Goal: Task Accomplishment & Management: Use online tool/utility

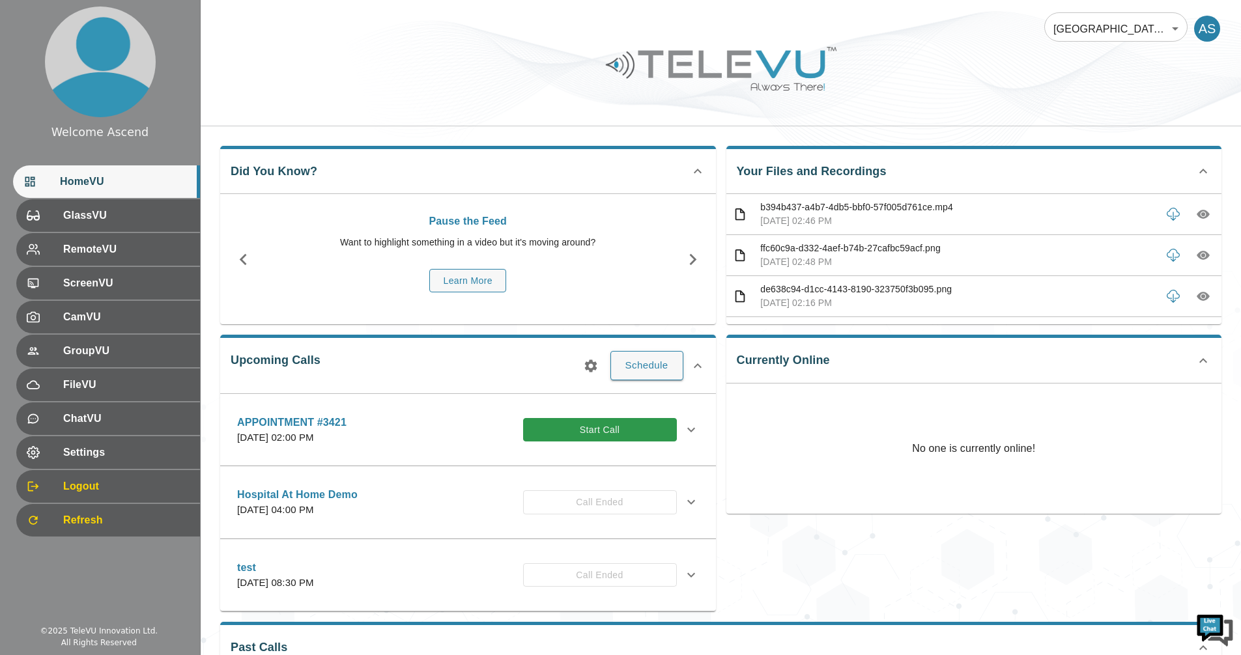
click at [618, 451] on div "APPOINTMENT #3421 [DATE] 02:00 PM Start Call" at bounding box center [468, 430] width 483 height 46
click at [649, 425] on button "Start Call" at bounding box center [600, 430] width 154 height 24
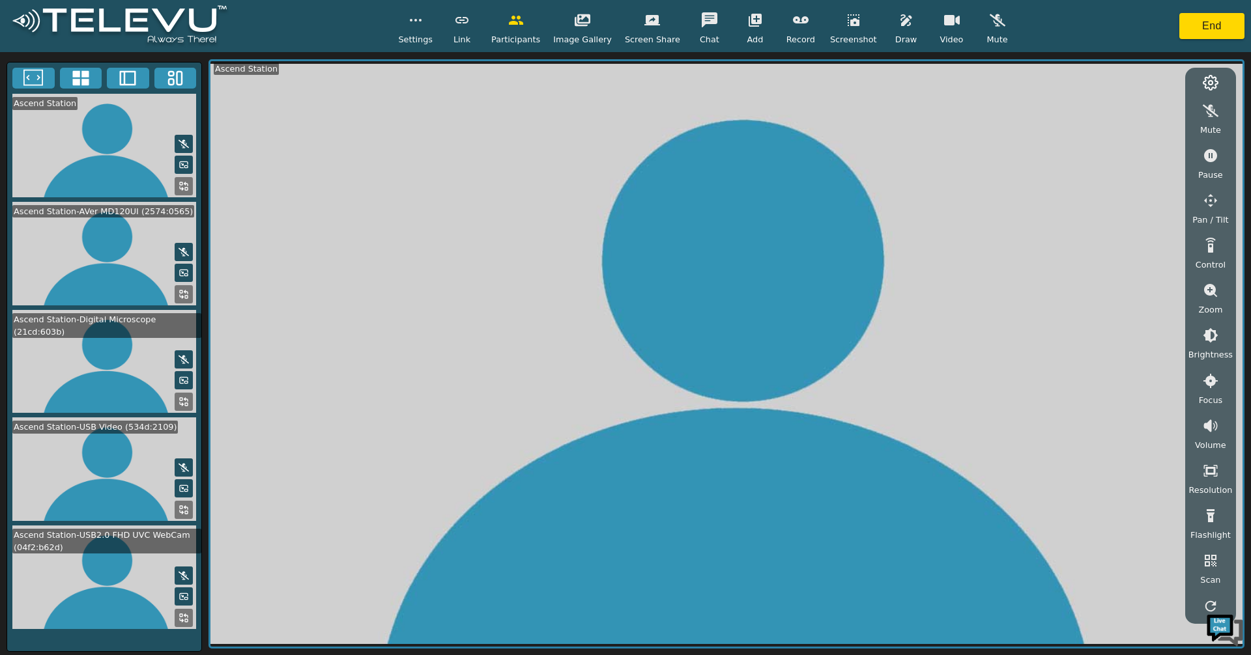
click at [73, 74] on icon at bounding box center [80, 78] width 16 height 15
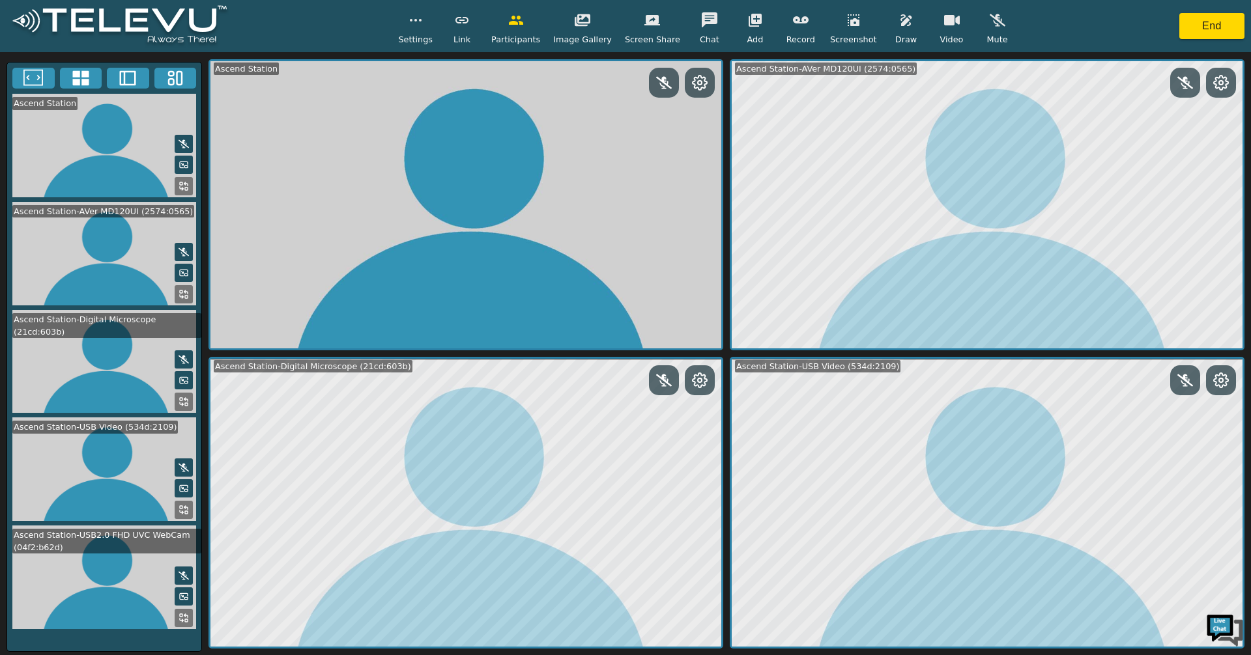
click at [182, 613] on icon at bounding box center [183, 618] width 10 height 10
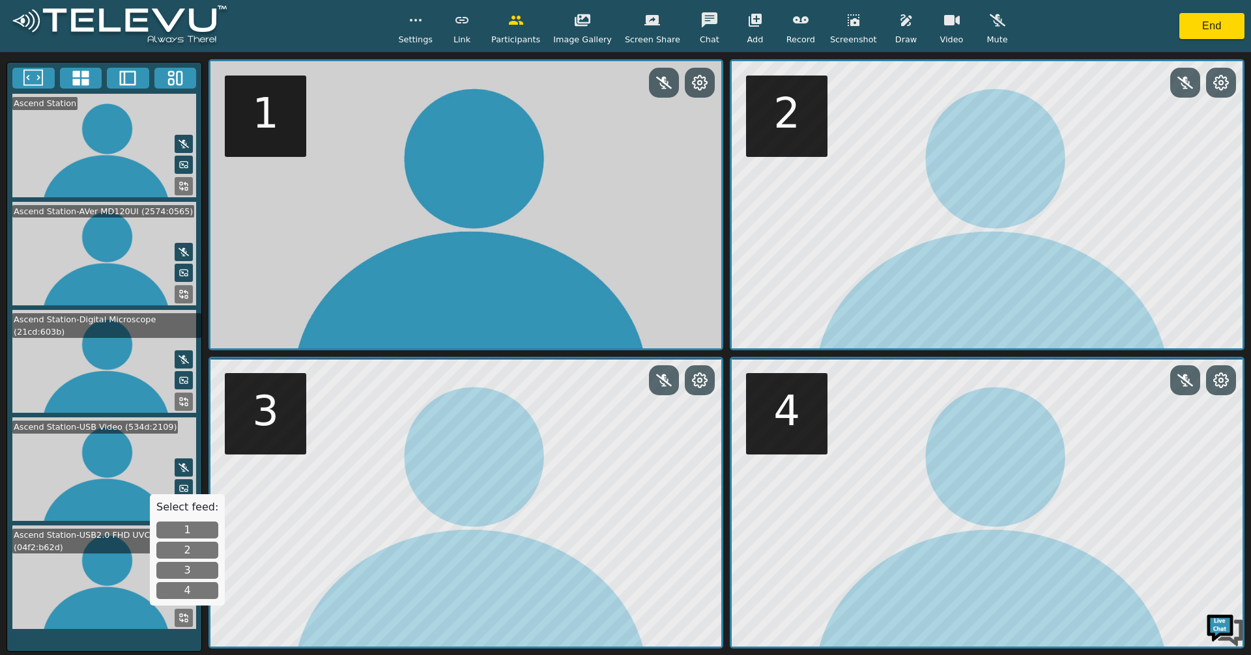
click at [201, 589] on button "4" at bounding box center [187, 590] width 62 height 17
